Goal: Navigation & Orientation: Find specific page/section

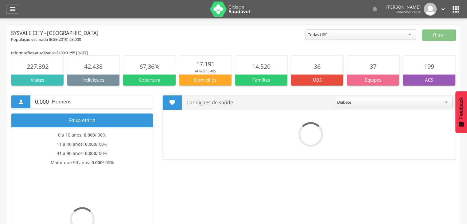
click at [229, 4] on img at bounding box center [230, 9] width 40 height 15
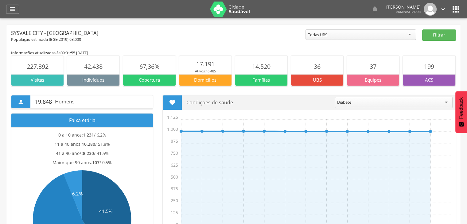
click at [232, 8] on img at bounding box center [230, 9] width 40 height 15
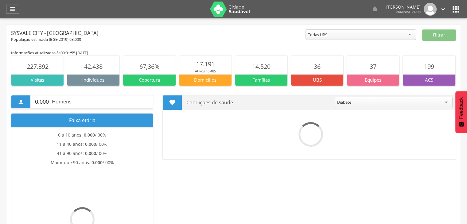
click at [459, 8] on icon "" at bounding box center [456, 9] width 10 height 10
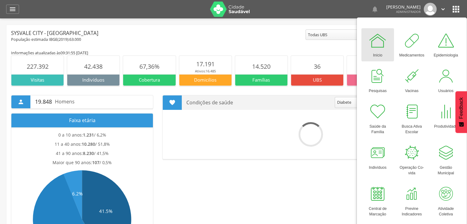
click at [381, 47] on div at bounding box center [378, 40] width 18 height 18
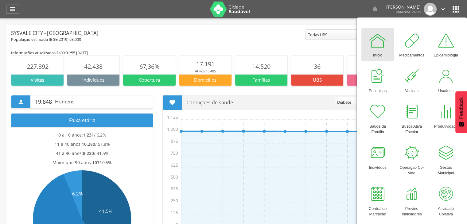
click at [154, 35] on div "Sysvale City - [GEOGRAPHIC_DATA]" at bounding box center [158, 32] width 295 height 7
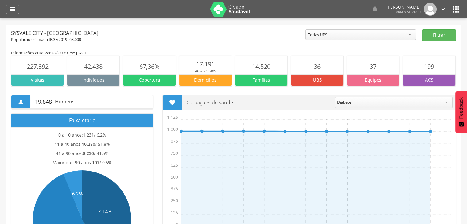
click at [232, 18] on div "  Lorem ipsum dolor sit amet, sed do eiusmod tempor incididunt ut labore et d…" at bounding box center [243, 9] width 436 height 18
click at [232, 13] on img at bounding box center [230, 9] width 40 height 15
click at [452, 11] on icon "" at bounding box center [456, 9] width 10 height 10
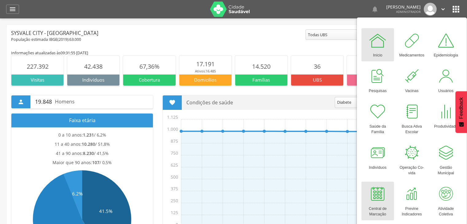
click at [369, 197] on div at bounding box center [378, 194] width 18 height 18
